Goal: Register for event/course

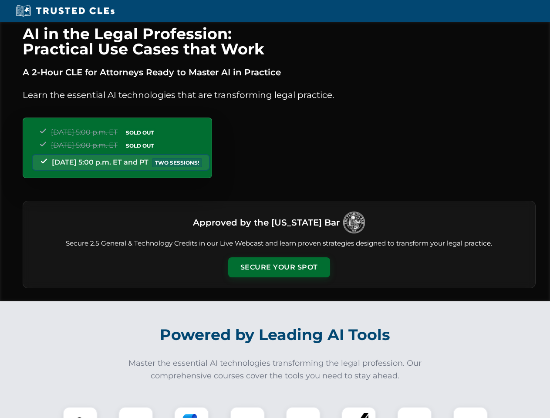
click at [279, 267] on button "Secure Your Spot" at bounding box center [279, 267] width 102 height 20
click at [80, 412] on img at bounding box center [79, 423] width 25 height 25
